Goal: Task Accomplishment & Management: Manage account settings

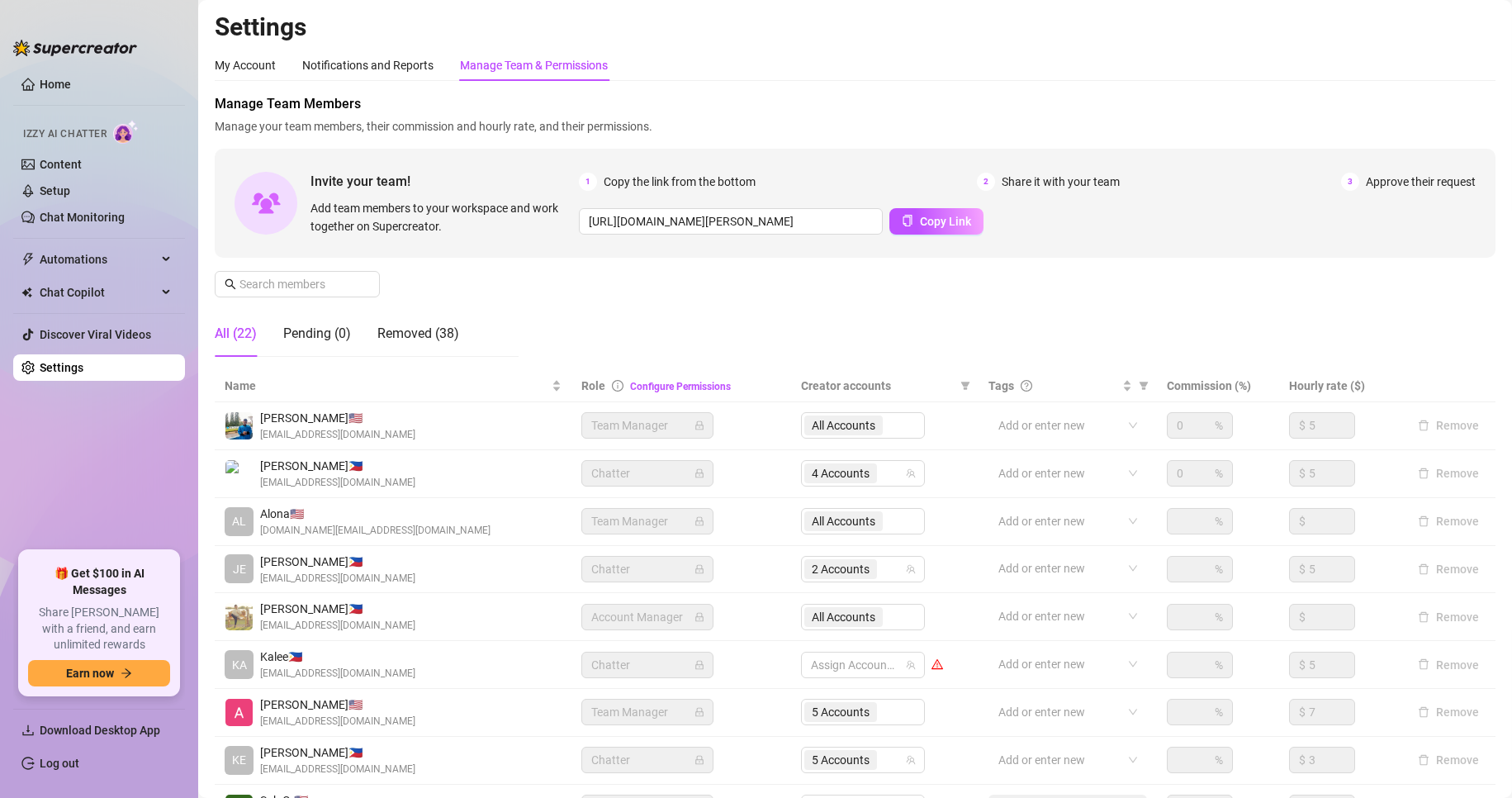
click at [79, 362] on link "Settings" at bounding box center [61, 367] width 44 height 13
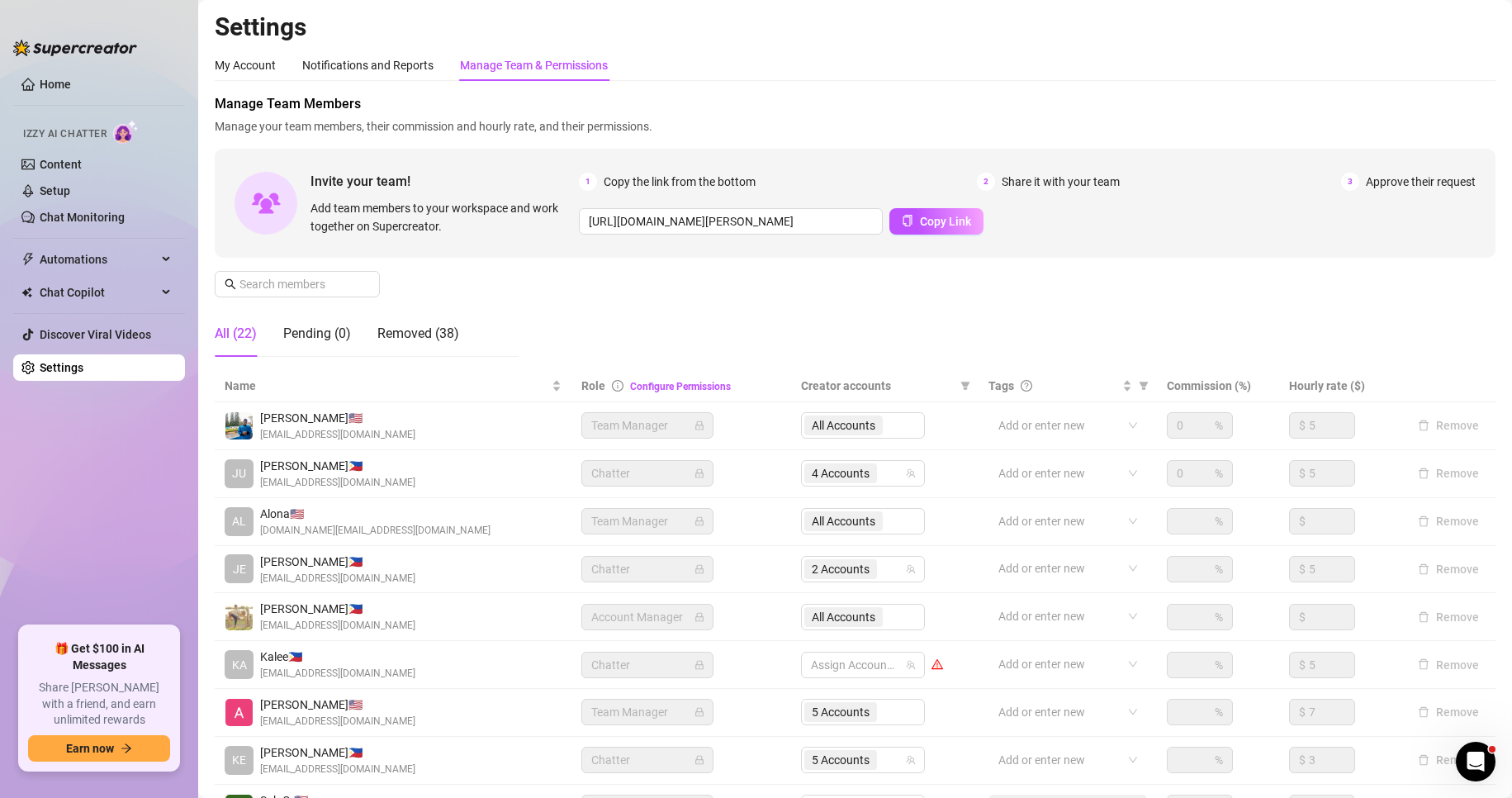
scroll to position [197, 0]
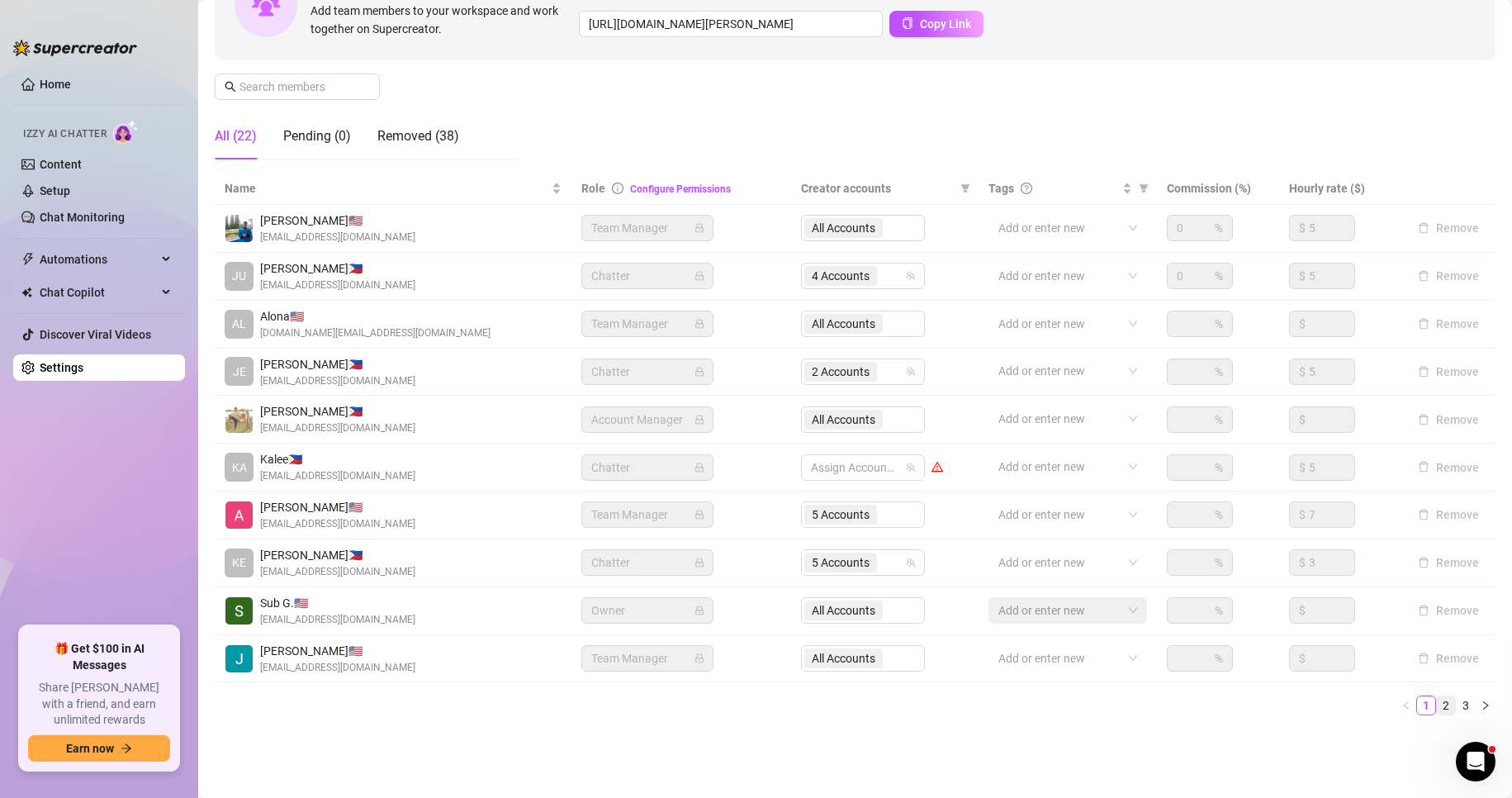
click at [1437, 702] on link "2" at bounding box center [1446, 705] width 18 height 18
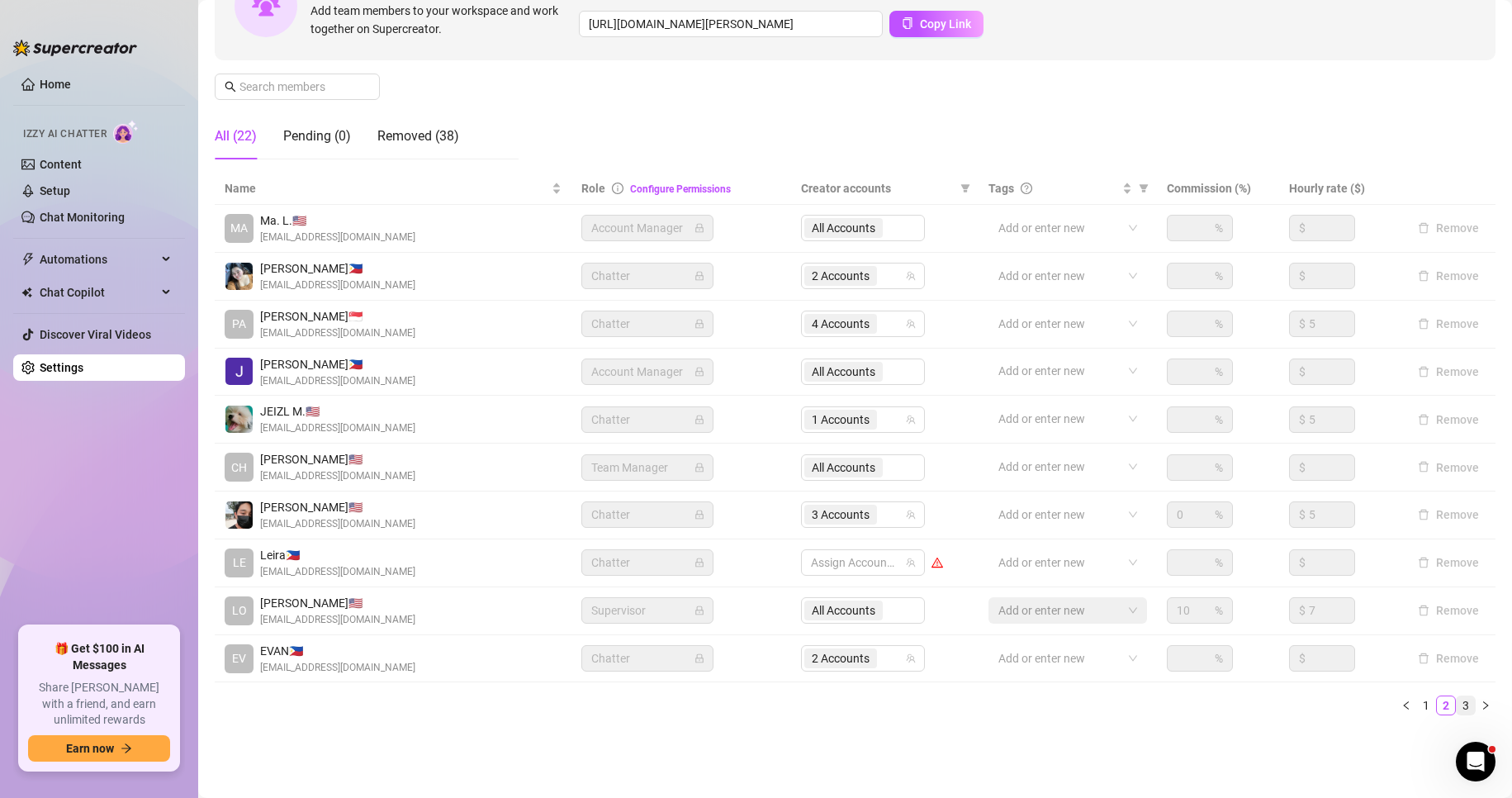
click at [1457, 701] on link "3" at bounding box center [1465, 705] width 18 height 18
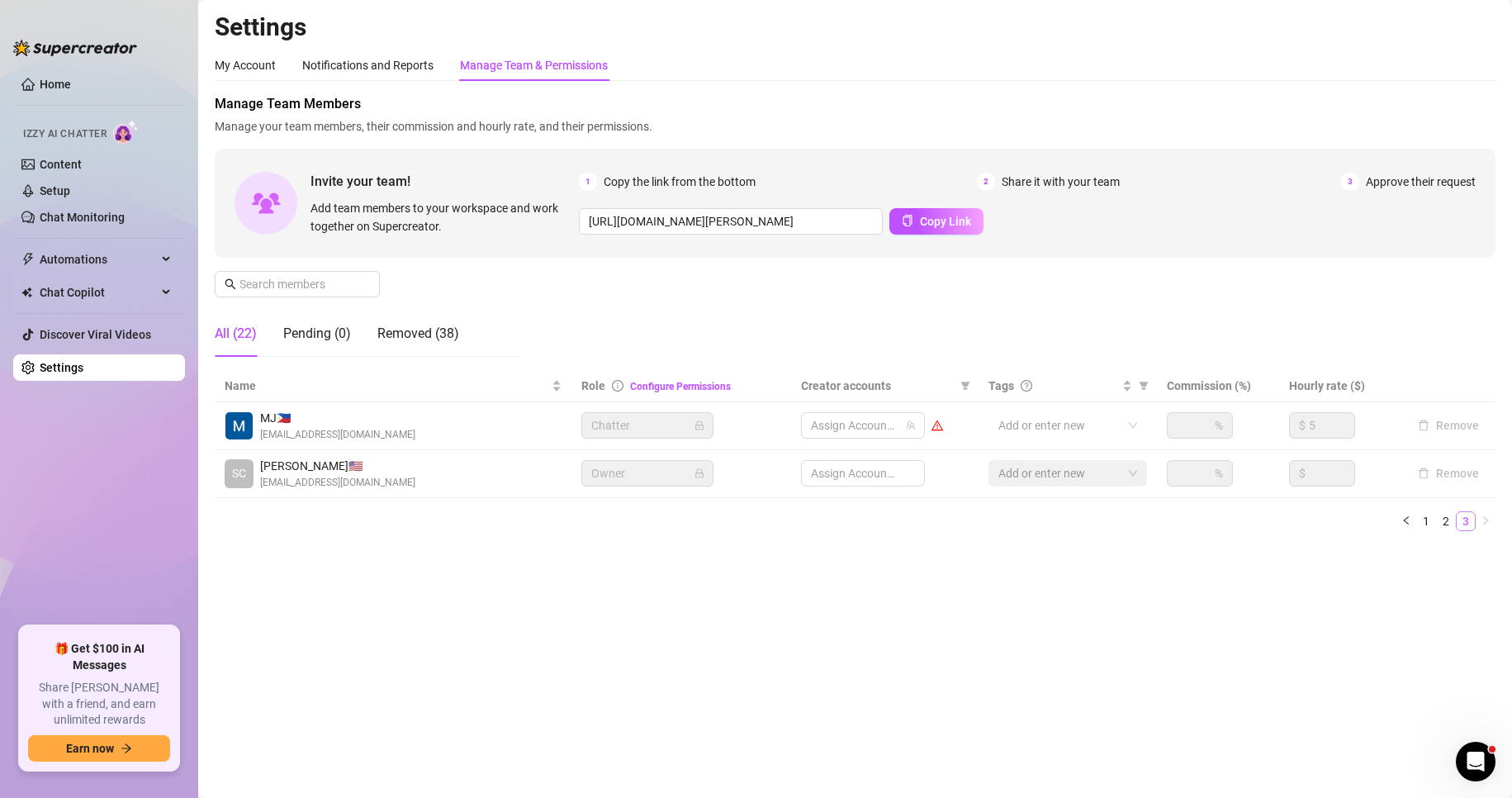
scroll to position [0, 0]
click at [536, 315] on div "Manage Team Members Manage your team members, their commission and hourly rate,…" at bounding box center [855, 232] width 1281 height 276
click at [1427, 518] on link "1" at bounding box center [1426, 520] width 18 height 18
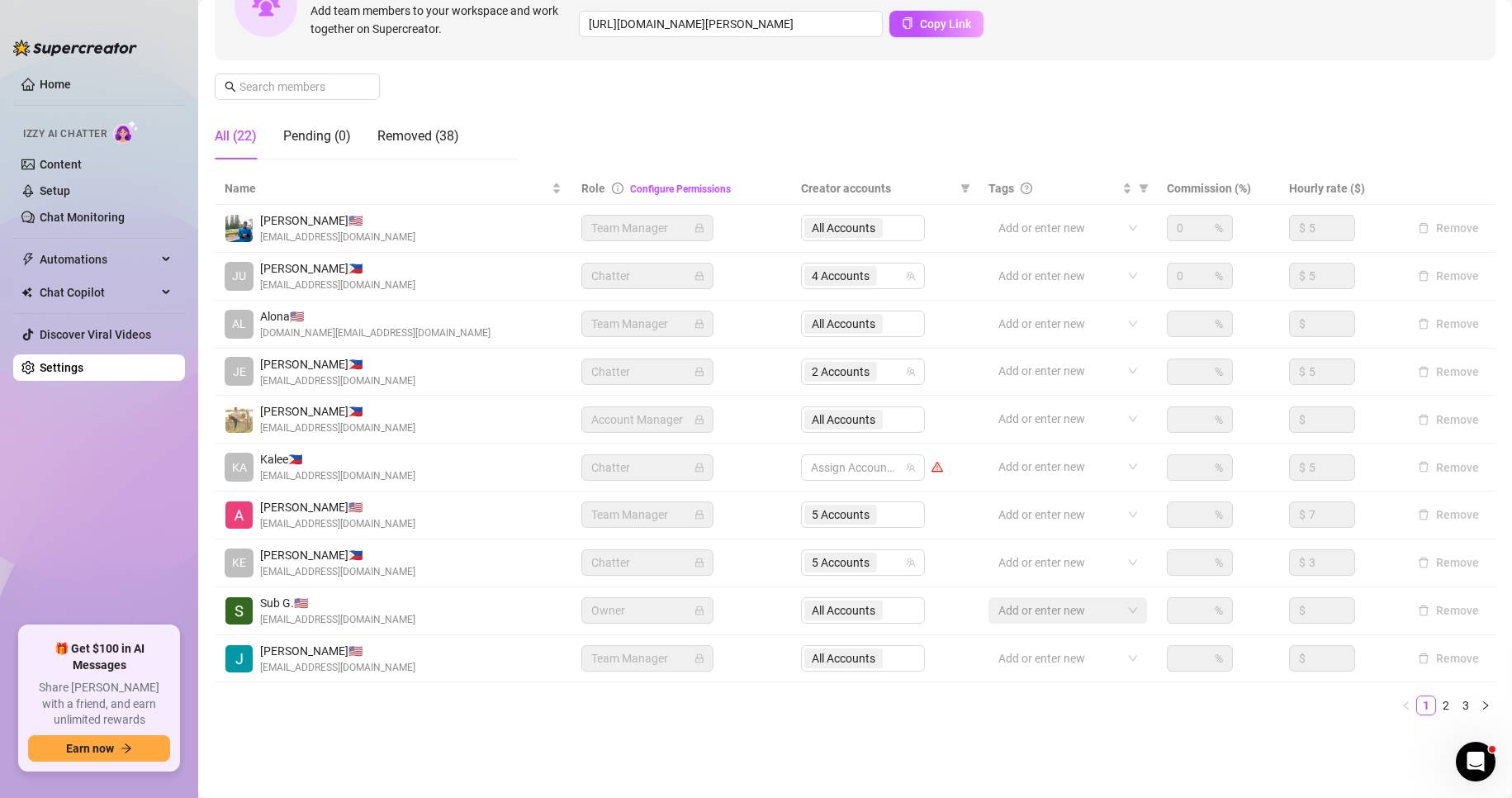
scroll to position [114, 0]
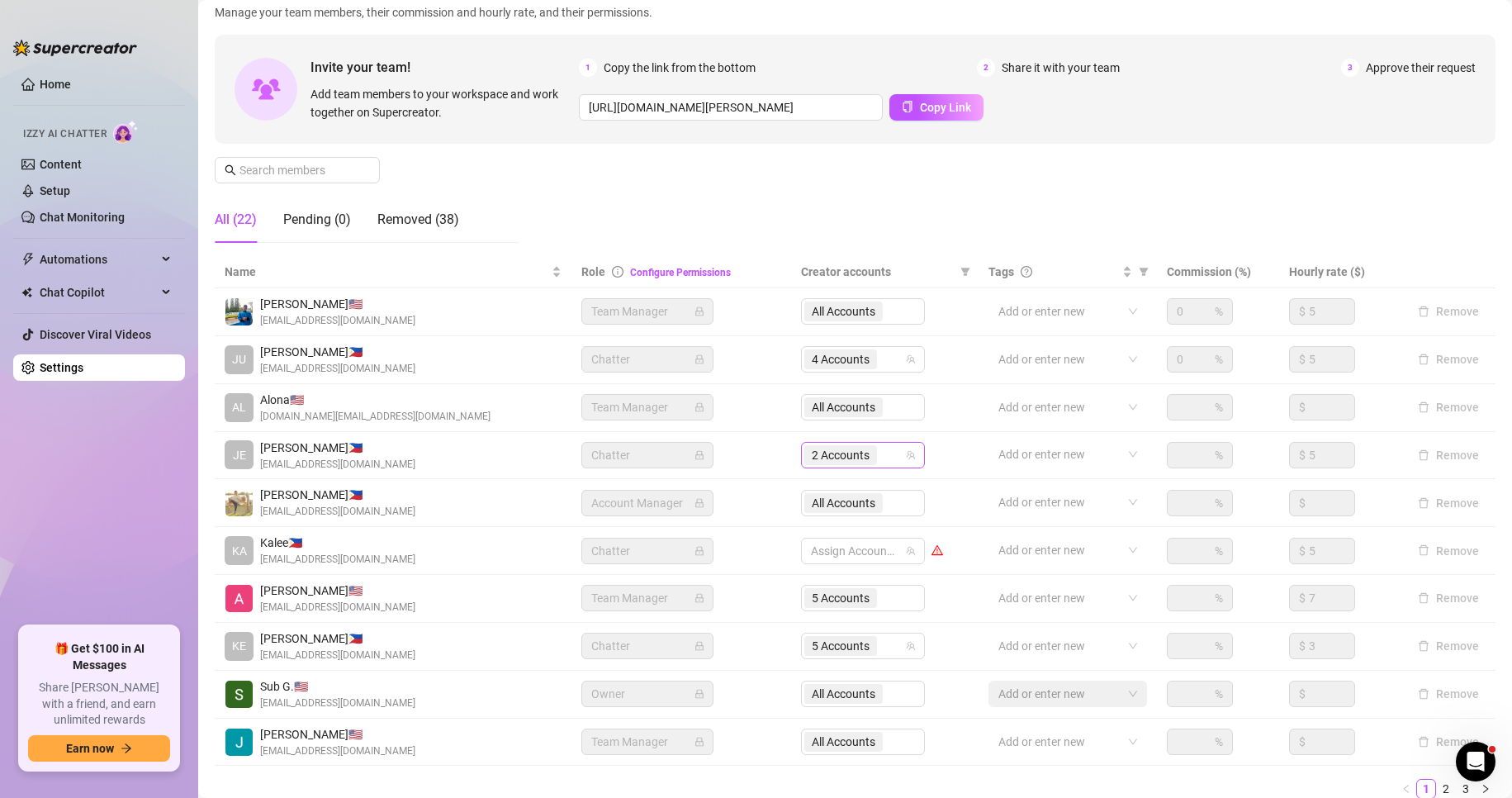
click at [840, 449] on span "2 Accounts" at bounding box center [841, 454] width 58 height 18
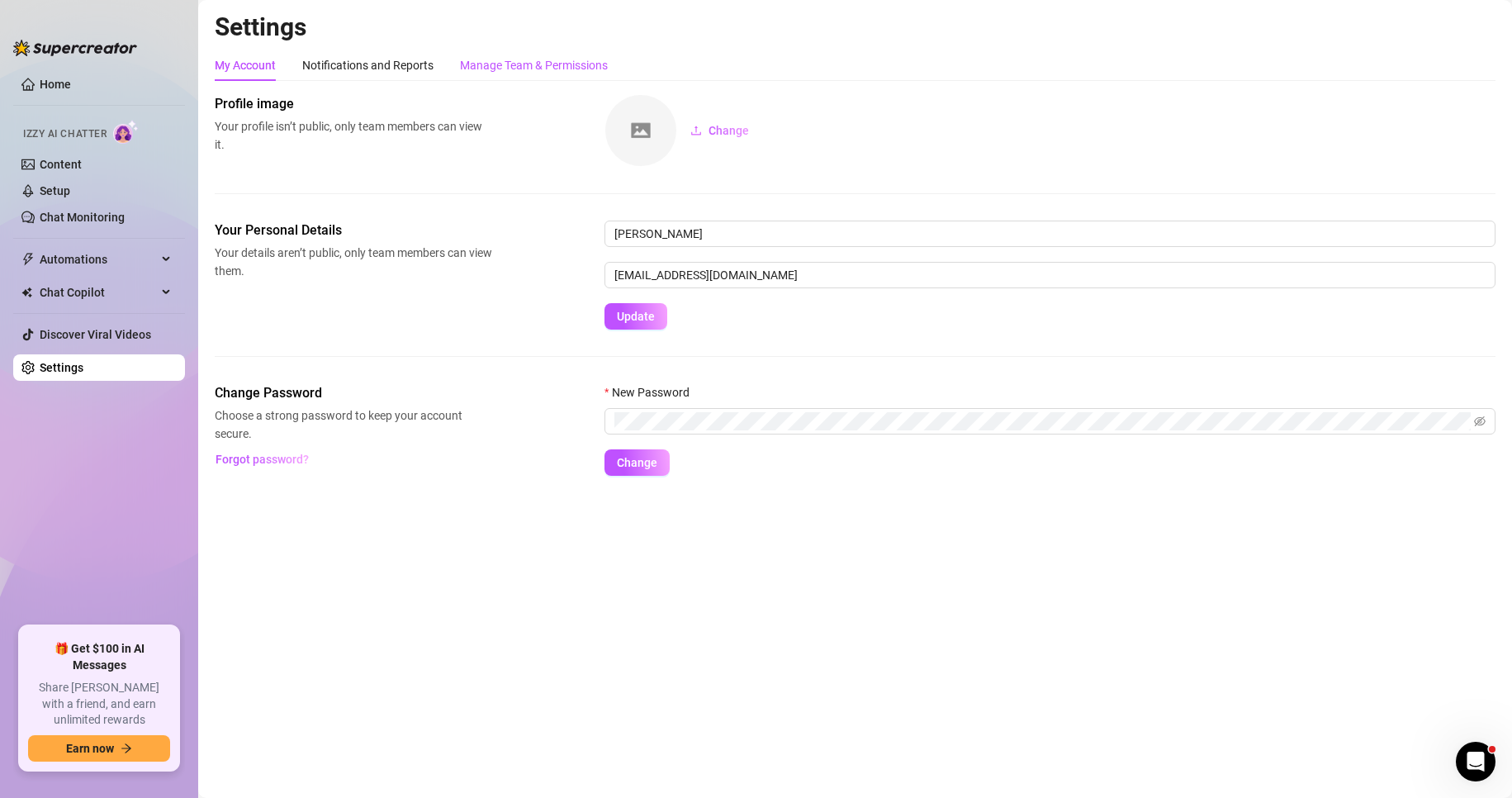
click at [564, 63] on div "Manage Team & Permissions" at bounding box center [534, 64] width 148 height 18
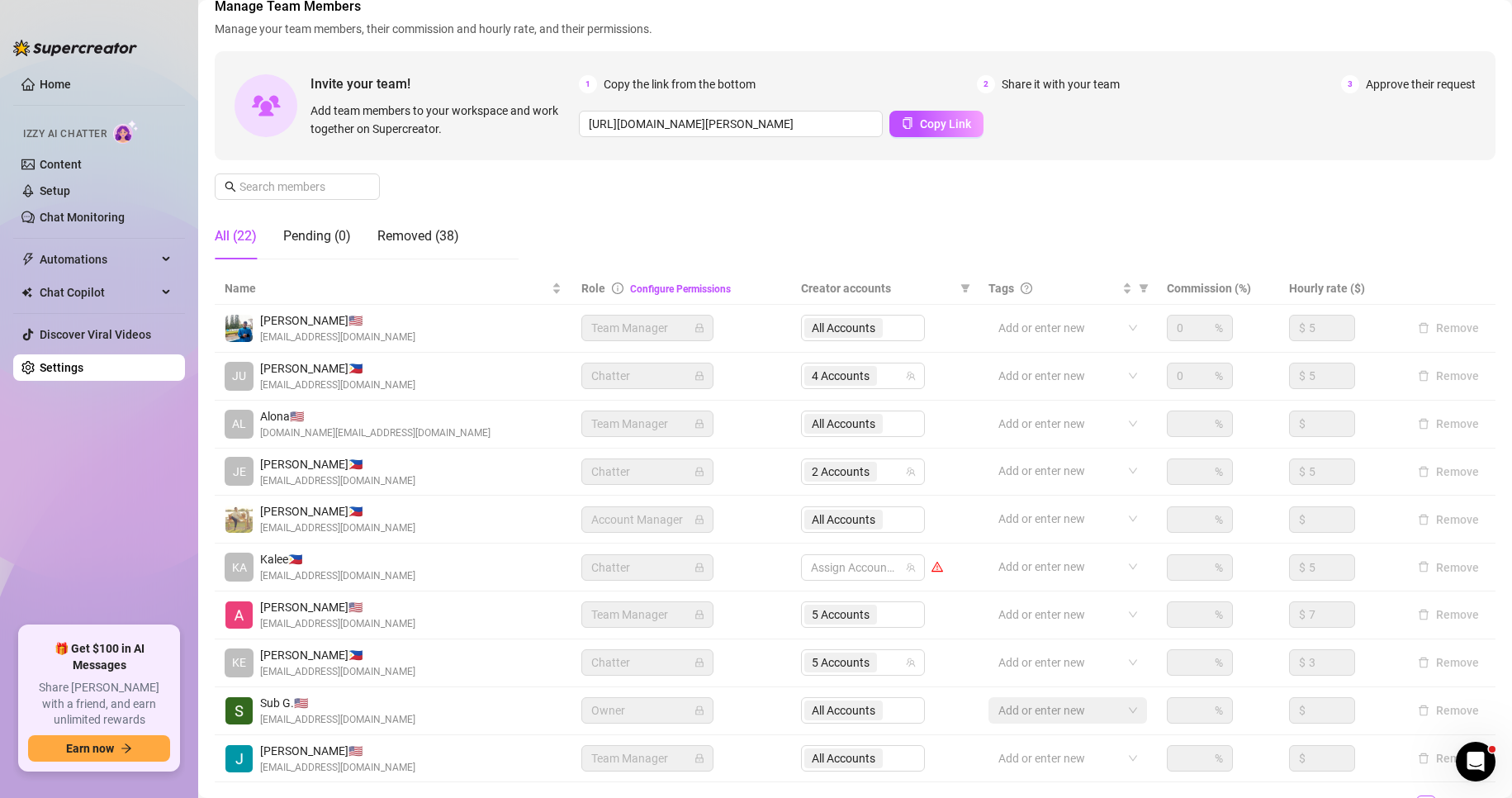
scroll to position [98, 0]
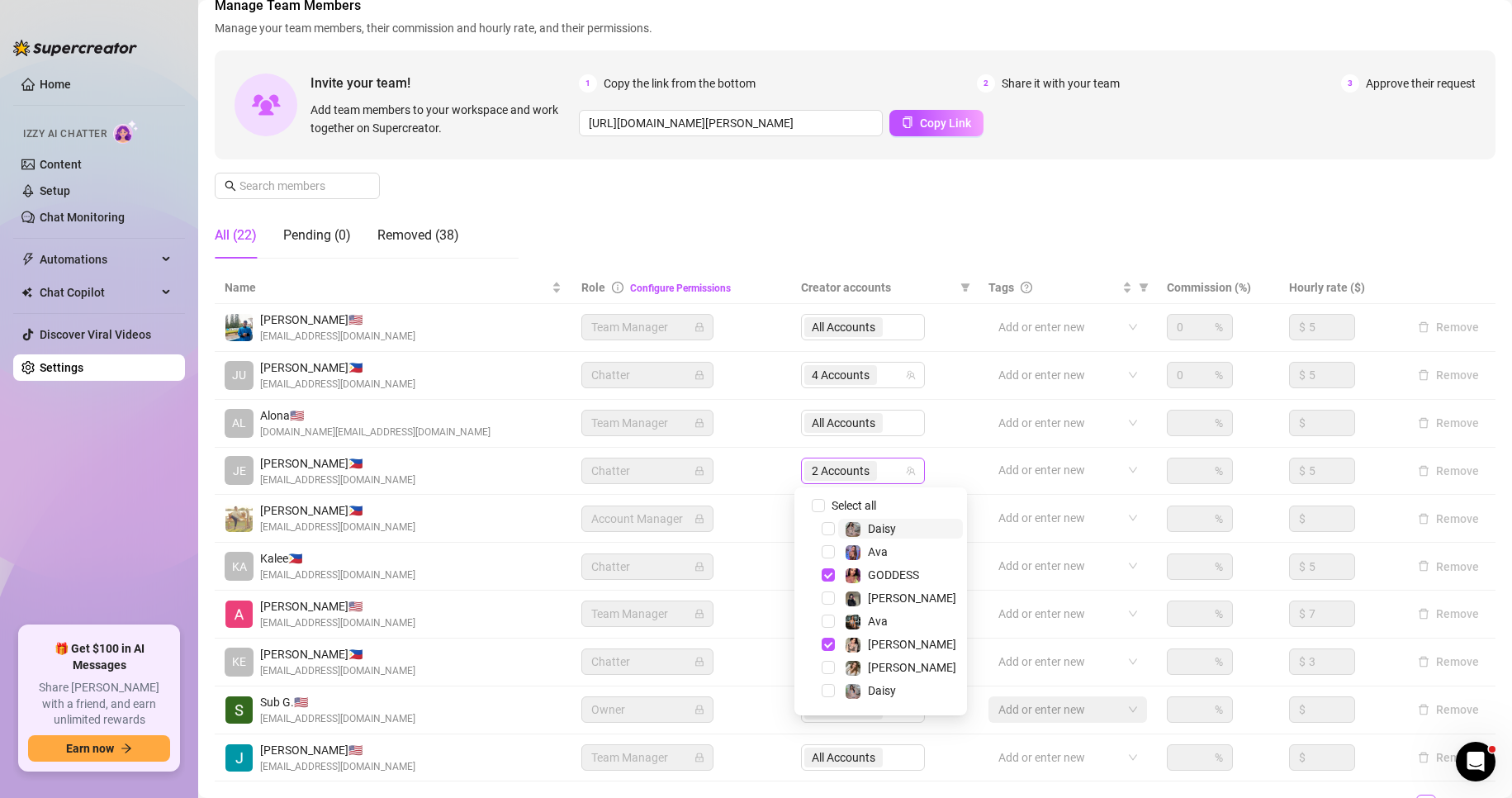
click at [843, 468] on span "2 Accounts" at bounding box center [841, 470] width 58 height 18
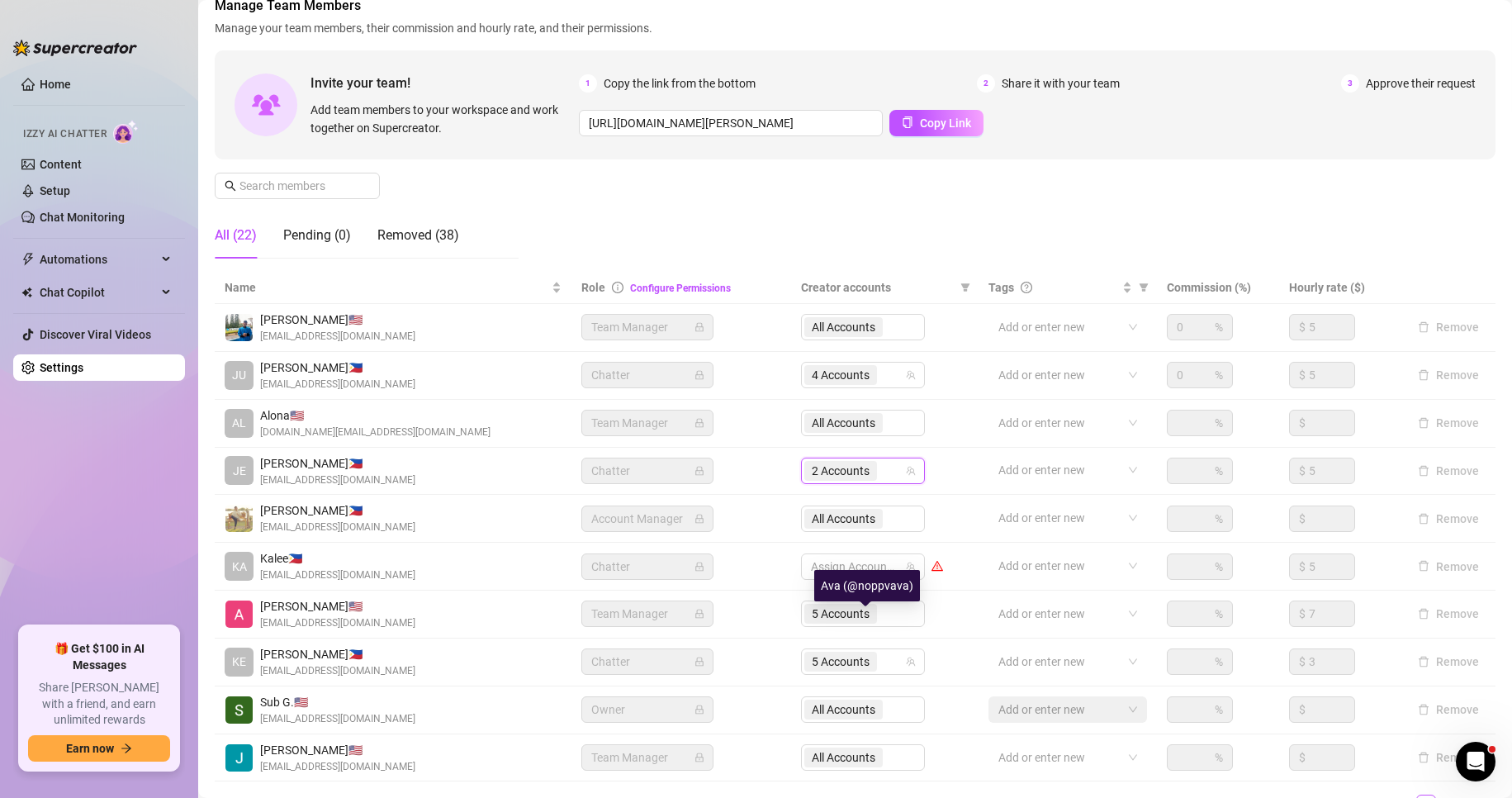
click at [828, 573] on div "Ava (@noppvava)" at bounding box center [866, 586] width 106 height 32
click at [834, 477] on span "3 Accounts" at bounding box center [841, 470] width 58 height 18
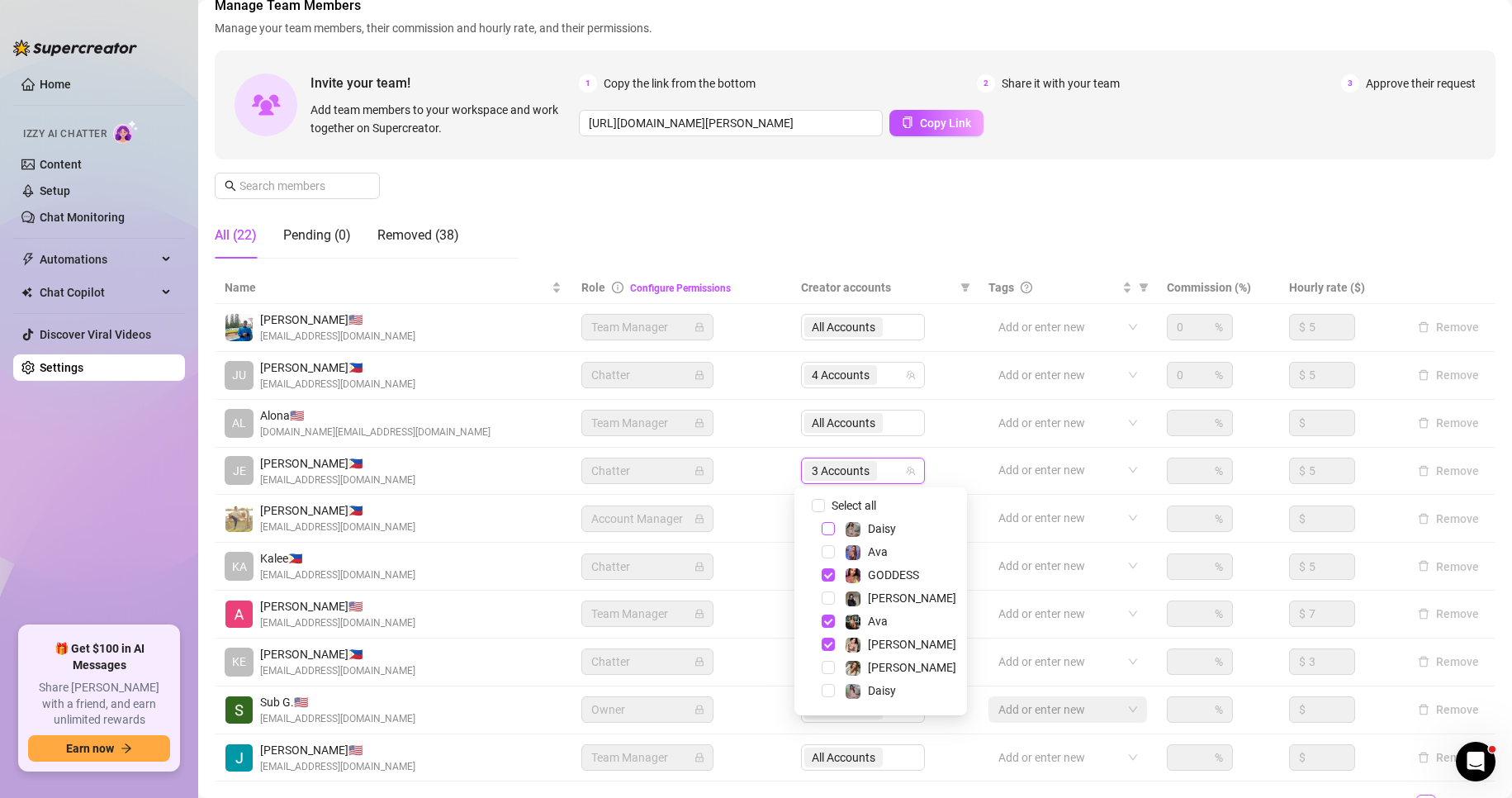
click at [829, 534] on span "Select tree node" at bounding box center [828, 529] width 13 height 13
click at [826, 549] on span "Select tree node" at bounding box center [828, 551] width 13 height 13
click at [826, 569] on span "Select tree node" at bounding box center [828, 575] width 13 height 13
click at [830, 642] on span "Select tree node" at bounding box center [828, 644] width 13 height 13
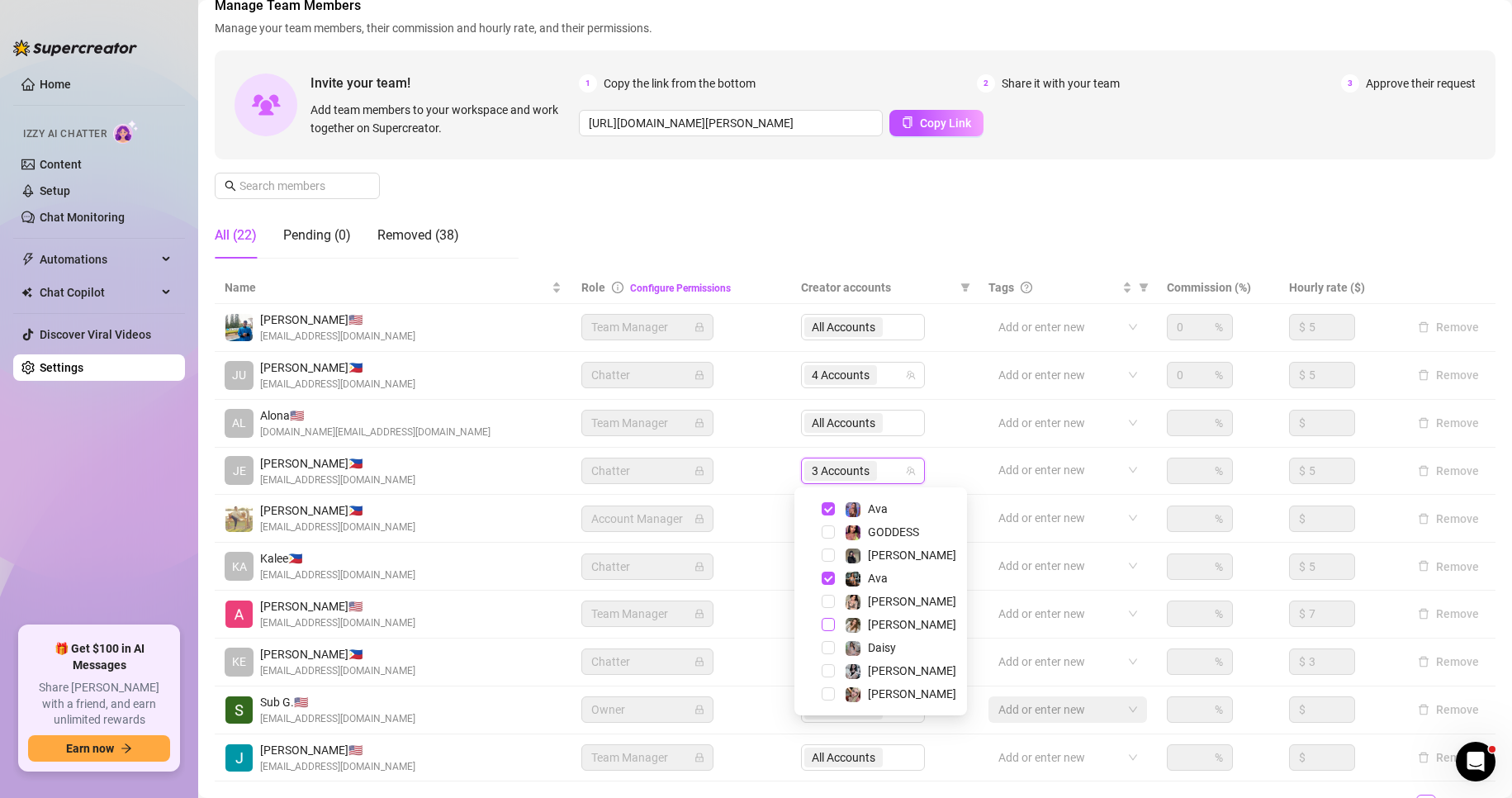
click at [828, 621] on span "Select tree node" at bounding box center [828, 624] width 13 height 13
click at [828, 647] on span "Select tree node" at bounding box center [828, 648] width 13 height 13
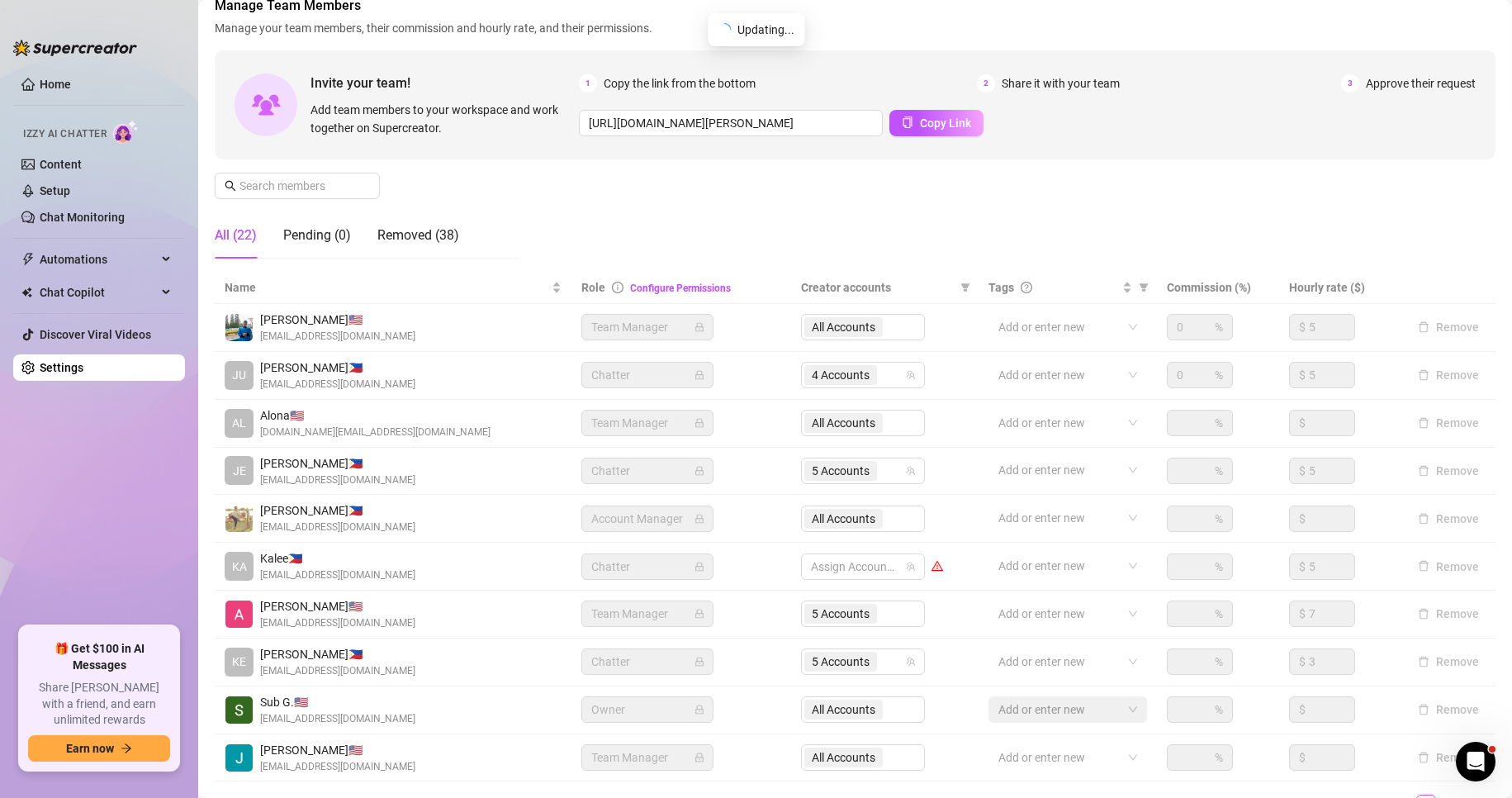
click at [1016, 205] on div "Manage Team Members Manage your team members, their commission and hourly rate,…" at bounding box center [855, 134] width 1281 height 276
